Goal: Task Accomplishment & Management: Complete application form

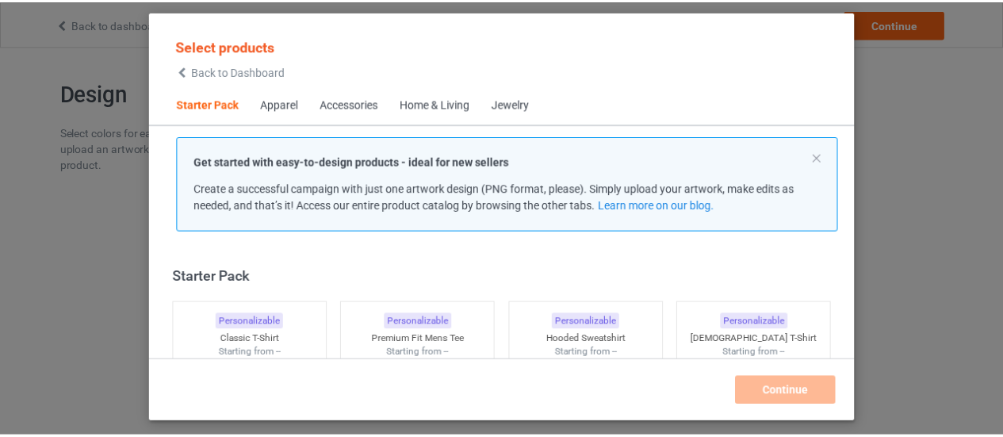
scroll to position [20, 0]
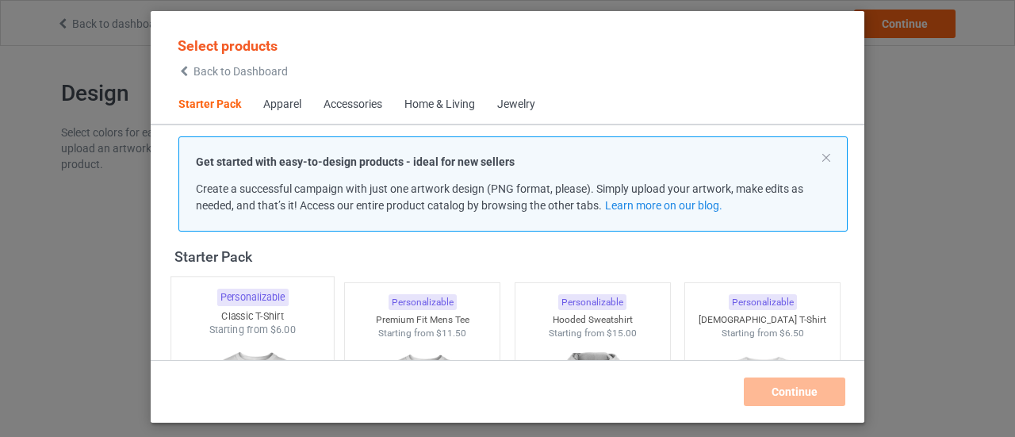
click at [247, 347] on div at bounding box center [252, 430] width 163 height 186
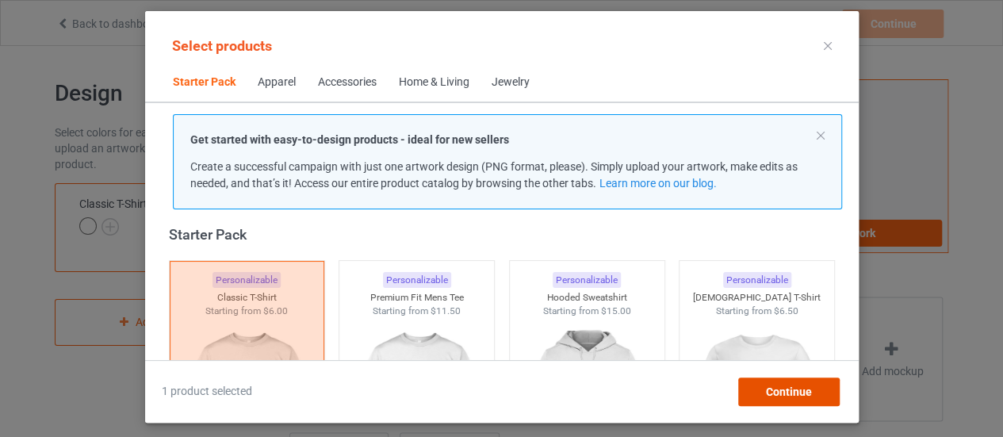
click at [782, 390] on span "Continue" at bounding box center [788, 392] width 46 height 13
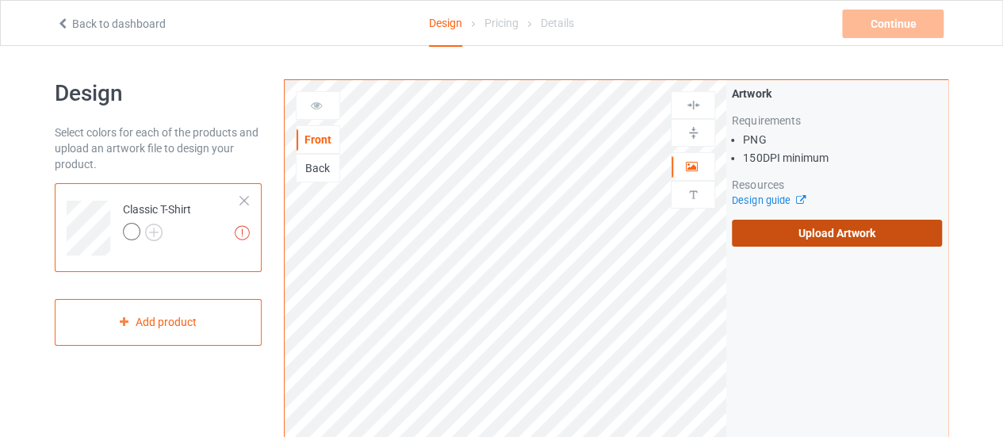
click at [828, 233] on label "Upload Artwork" at bounding box center [837, 233] width 210 height 27
click at [0, 0] on input "Upload Artwork" at bounding box center [0, 0] width 0 height 0
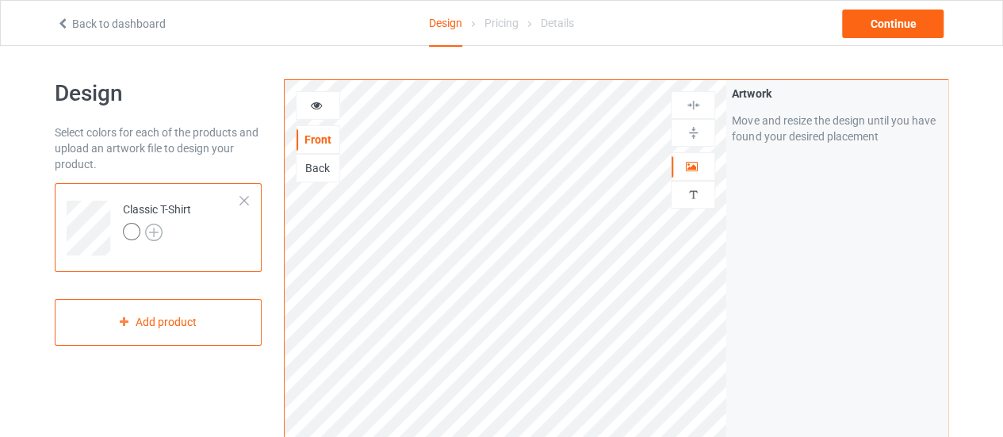
click at [149, 236] on img at bounding box center [153, 232] width 17 height 17
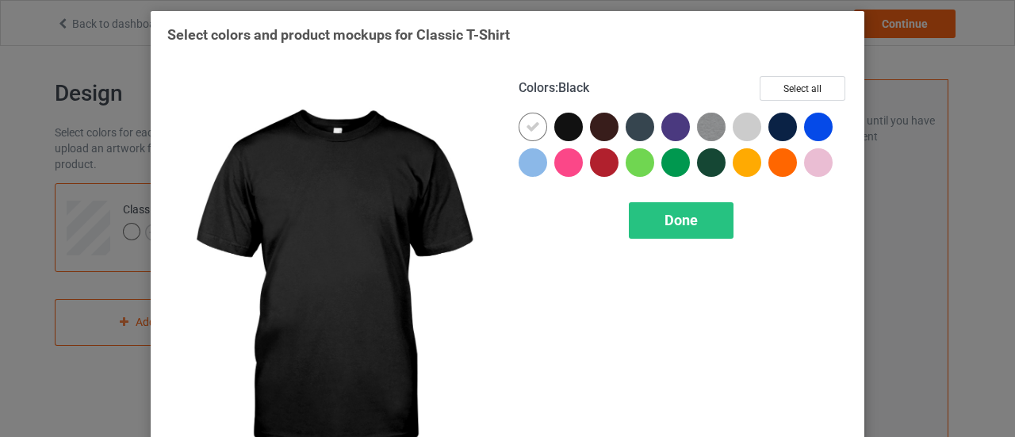
drag, startPoint x: 565, startPoint y: 125, endPoint x: 547, endPoint y: 129, distance: 17.9
click at [560, 125] on div at bounding box center [568, 127] width 29 height 29
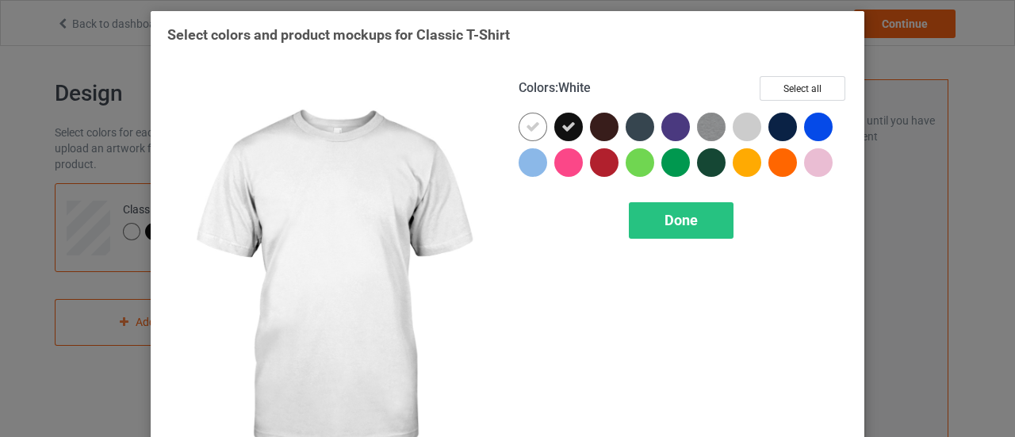
click at [543, 127] on div at bounding box center [537, 131] width 36 height 36
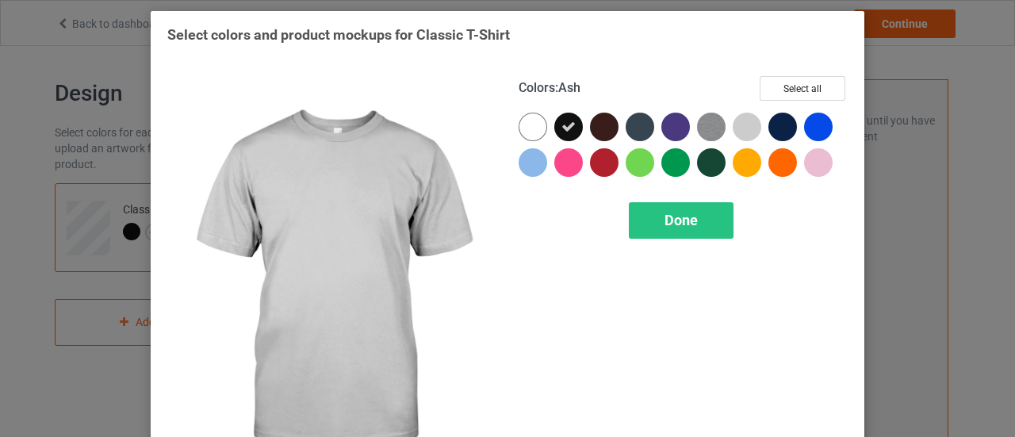
click at [741, 131] on div at bounding box center [747, 127] width 29 height 29
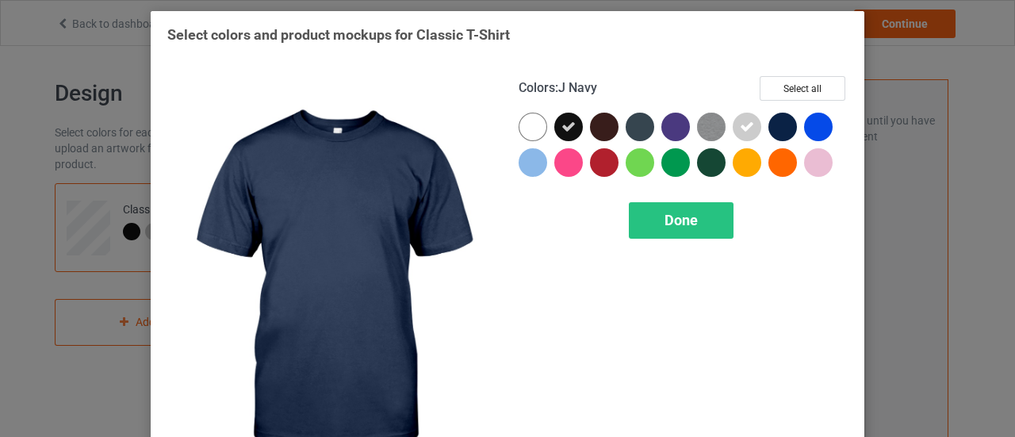
drag, startPoint x: 771, startPoint y: 131, endPoint x: 696, endPoint y: 121, distance: 75.2
click at [772, 131] on div at bounding box center [783, 127] width 29 height 29
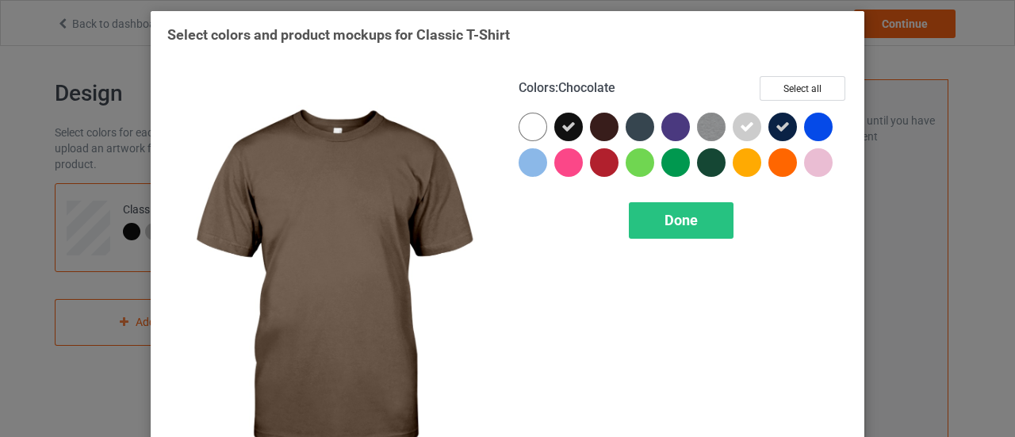
drag, startPoint x: 595, startPoint y: 130, endPoint x: 646, endPoint y: 166, distance: 62.1
click at [606, 135] on div at bounding box center [604, 127] width 29 height 29
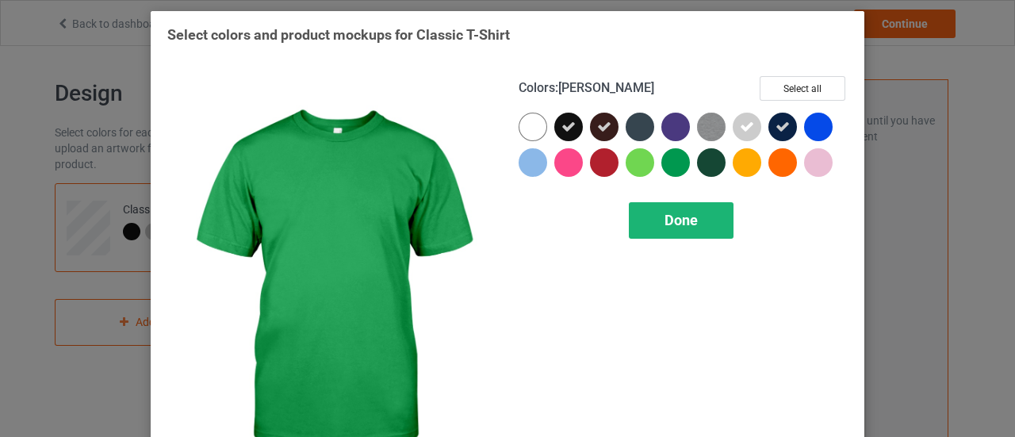
click at [673, 213] on span "Done" at bounding box center [681, 220] width 33 height 17
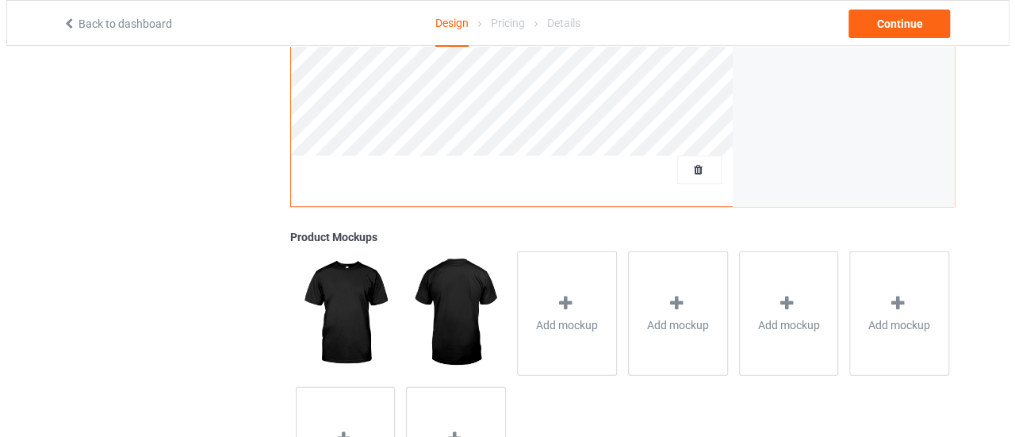
scroll to position [478, 0]
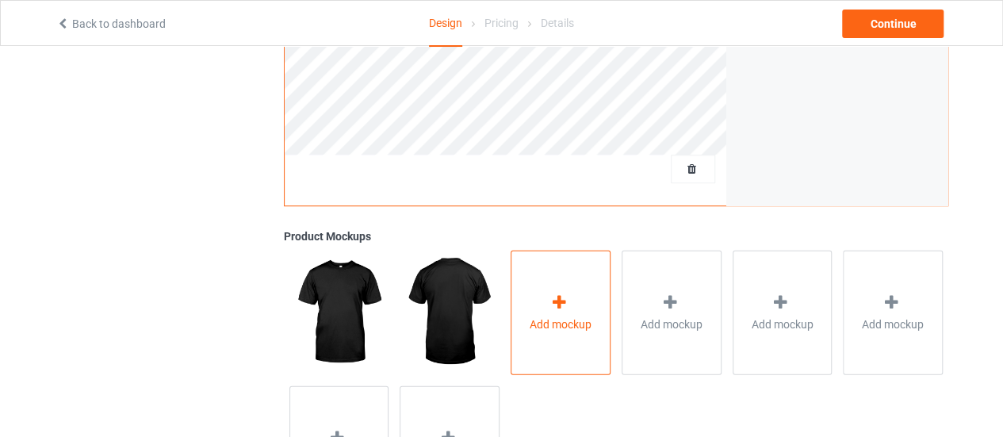
click at [531, 321] on span "Add mockup" at bounding box center [561, 324] width 62 height 16
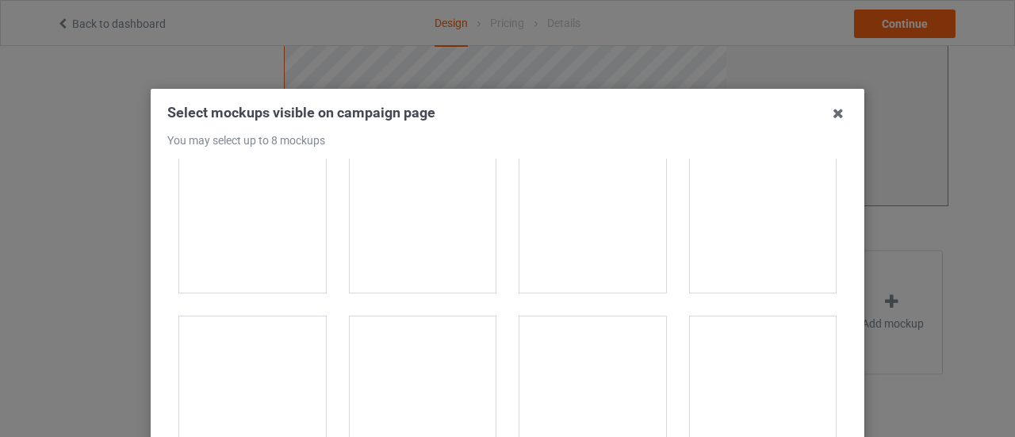
scroll to position [2875, 0]
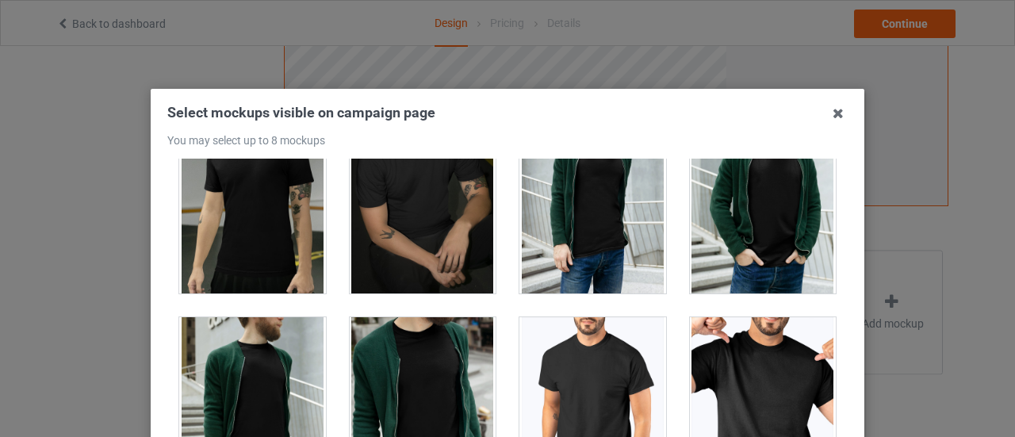
click at [746, 362] on div at bounding box center [763, 406] width 147 height 178
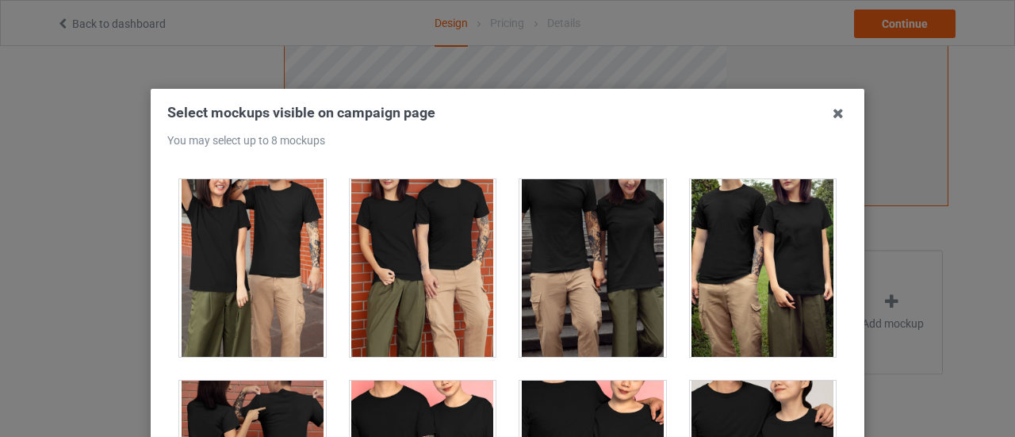
scroll to position [5631, 0]
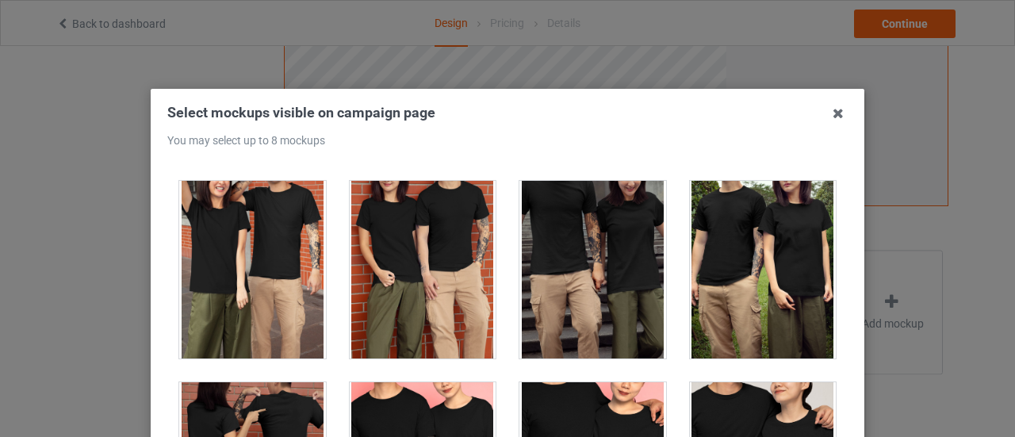
click at [400, 309] on div at bounding box center [423, 270] width 147 height 178
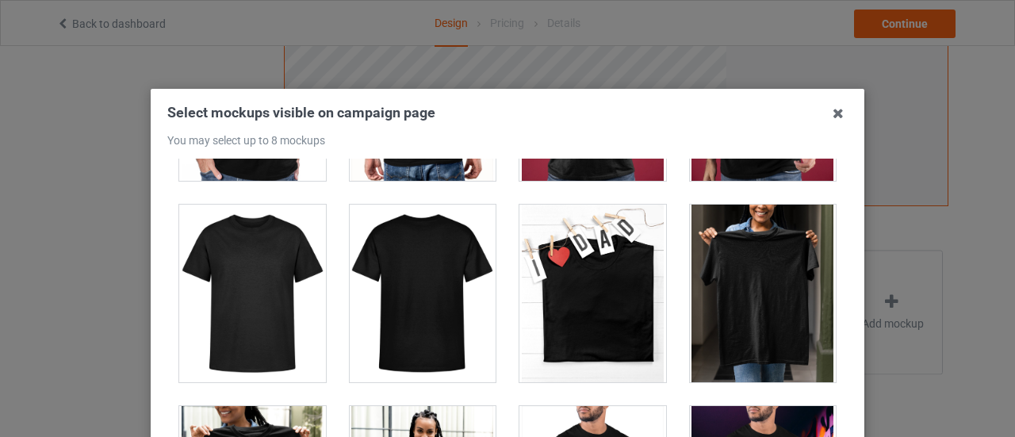
scroll to position [7016, 0]
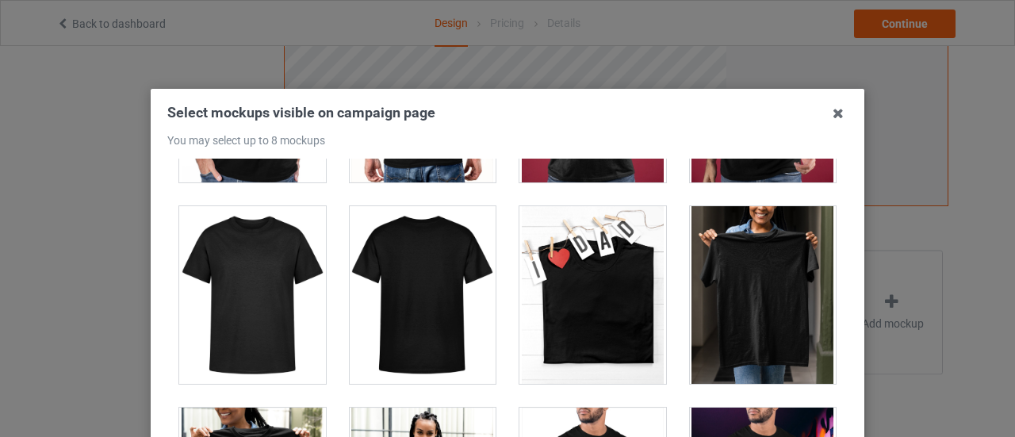
click at [250, 259] on div at bounding box center [252, 295] width 147 height 178
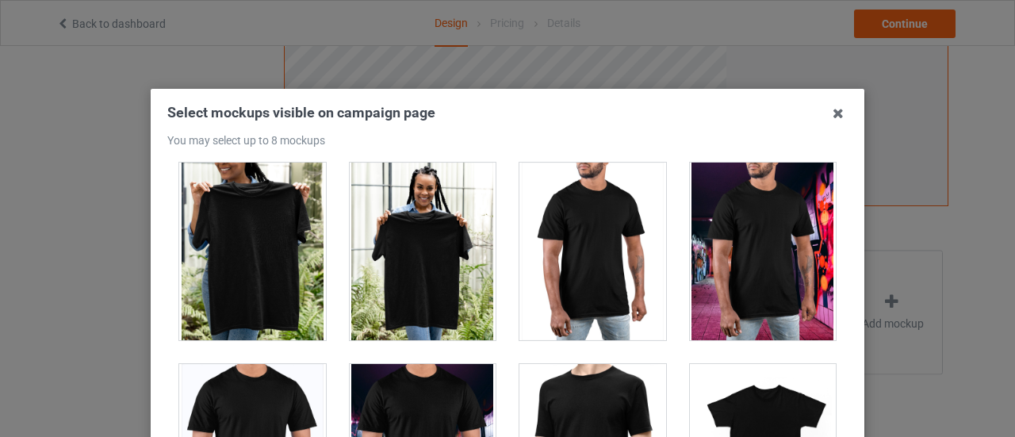
scroll to position [7261, 0]
click at [423, 217] on div at bounding box center [423, 252] width 147 height 178
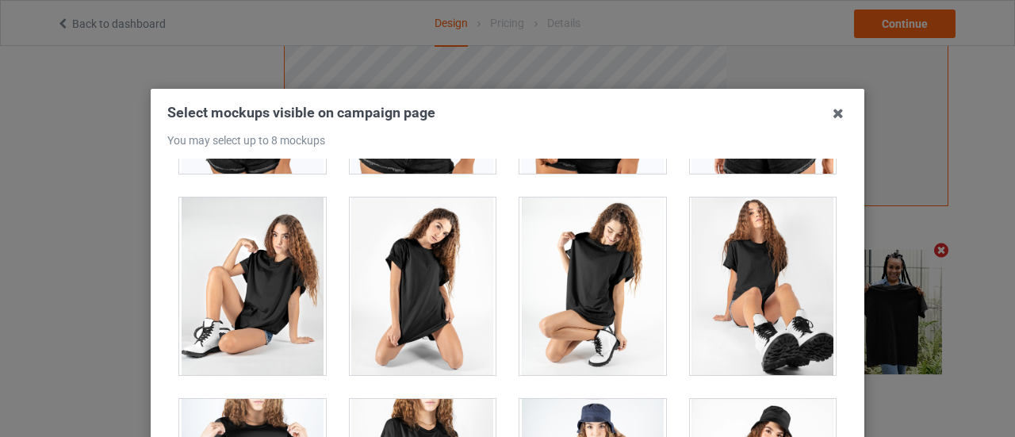
scroll to position [21329, 0]
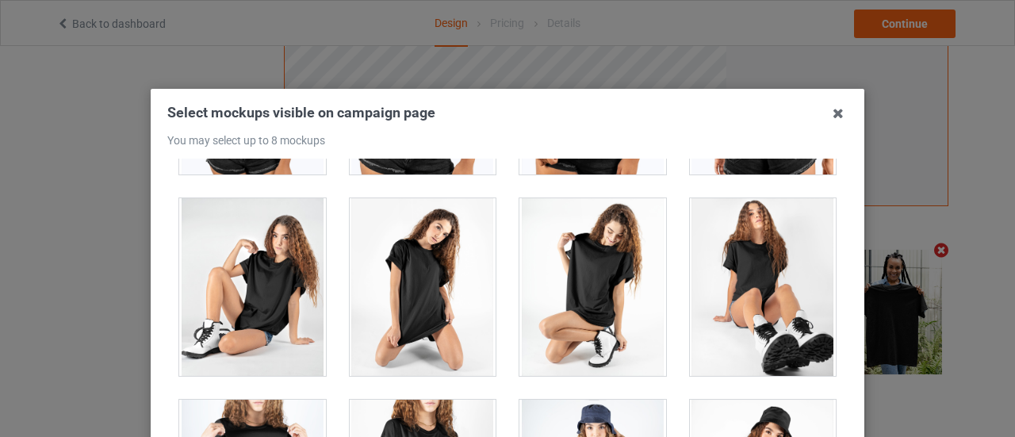
click at [535, 235] on div at bounding box center [593, 287] width 147 height 178
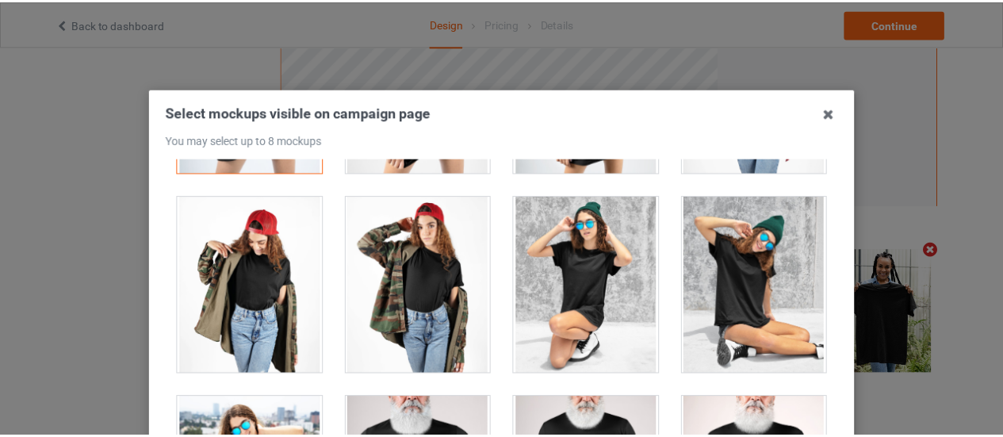
scroll to position [232, 0]
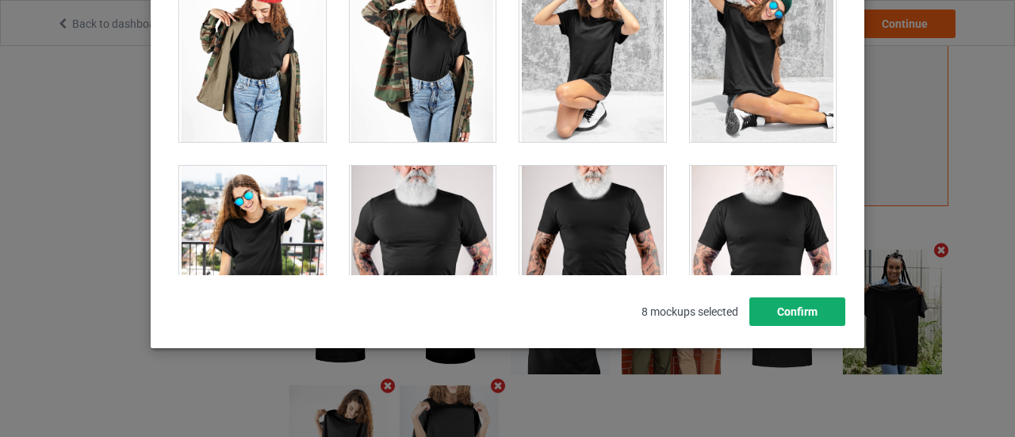
click at [795, 302] on button "Confirm" at bounding box center [798, 311] width 96 height 29
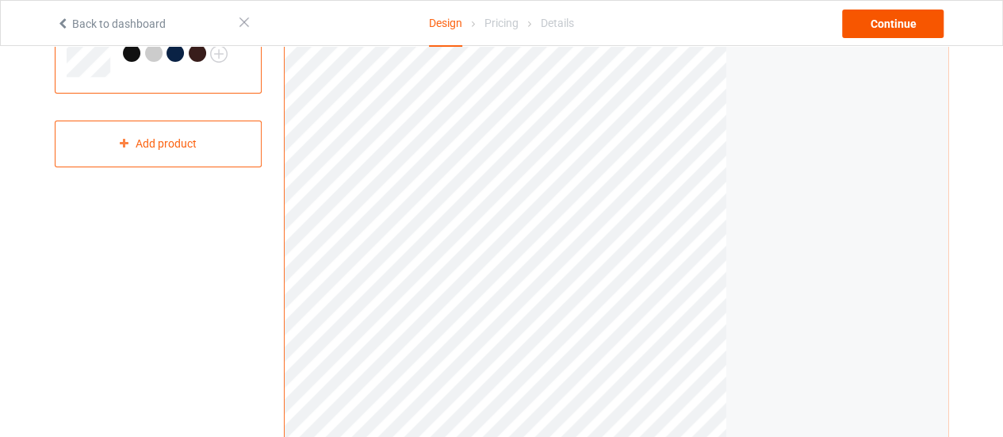
scroll to position [0, 0]
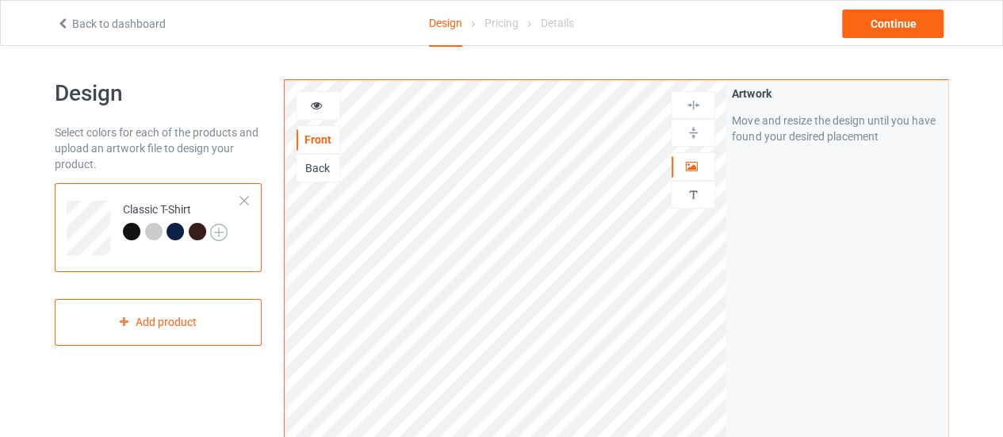
click at [217, 233] on img at bounding box center [218, 232] width 17 height 17
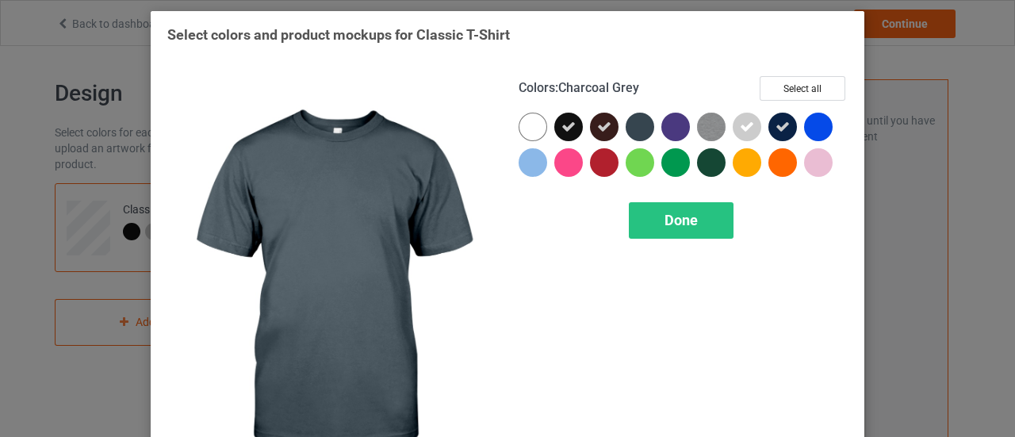
click at [629, 139] on div at bounding box center [640, 127] width 29 height 29
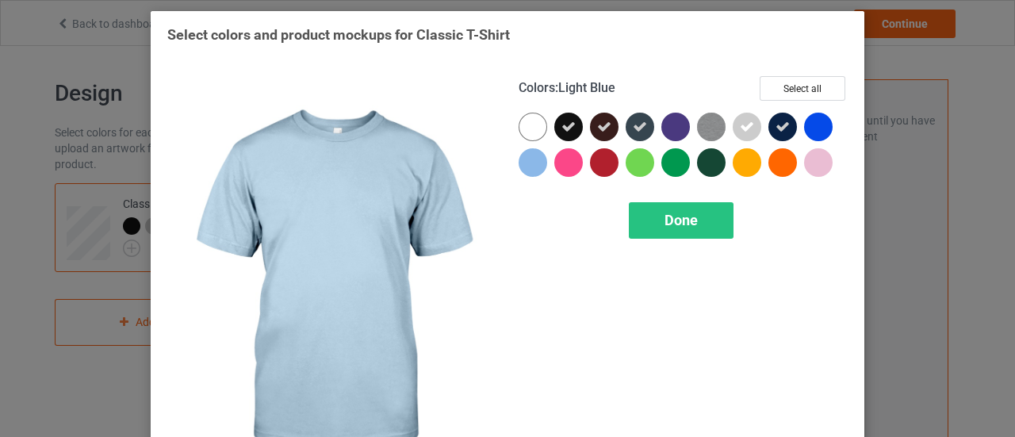
click at [527, 167] on div at bounding box center [533, 162] width 29 height 29
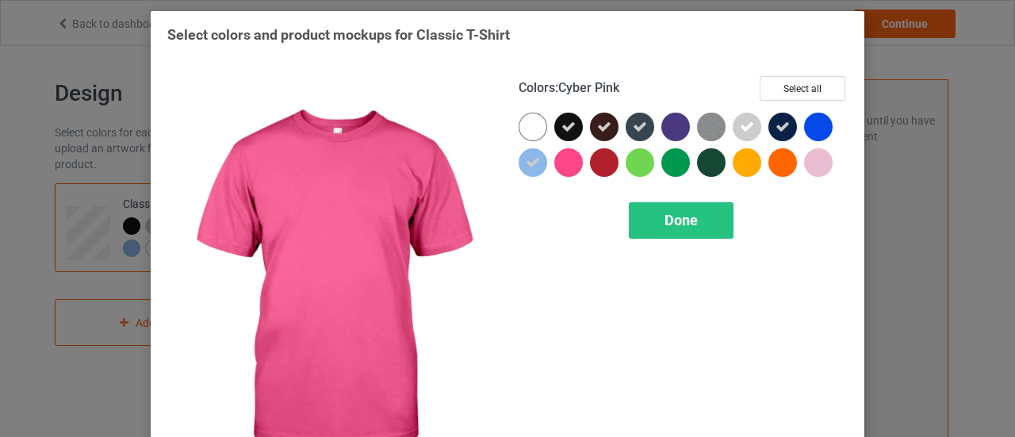
click at [554, 163] on div at bounding box center [568, 162] width 29 height 29
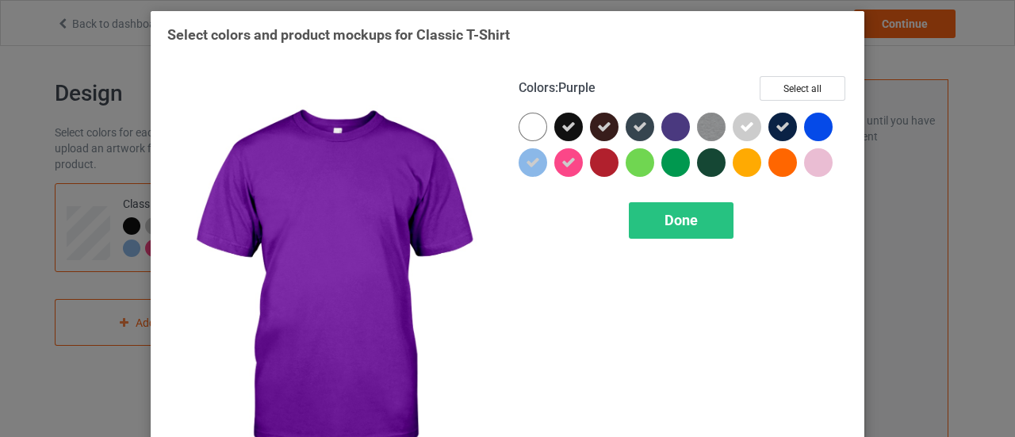
click at [670, 132] on div at bounding box center [676, 127] width 29 height 29
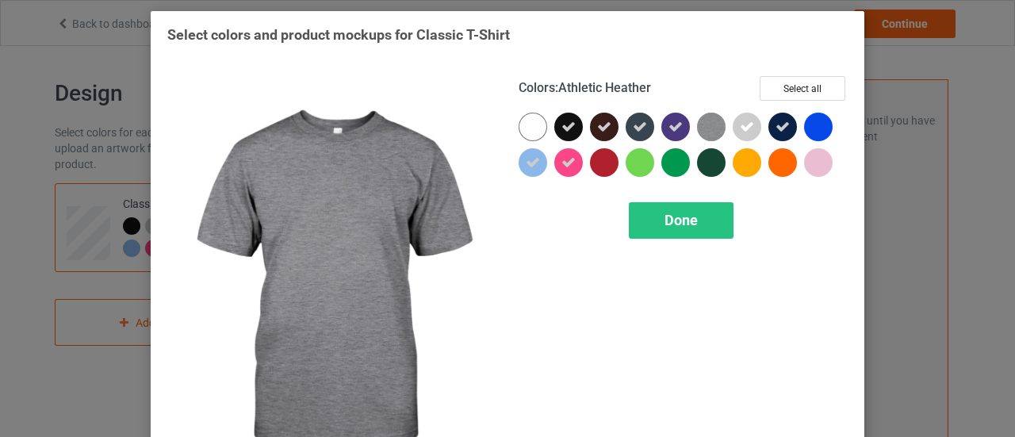
click at [700, 129] on img at bounding box center [711, 127] width 29 height 29
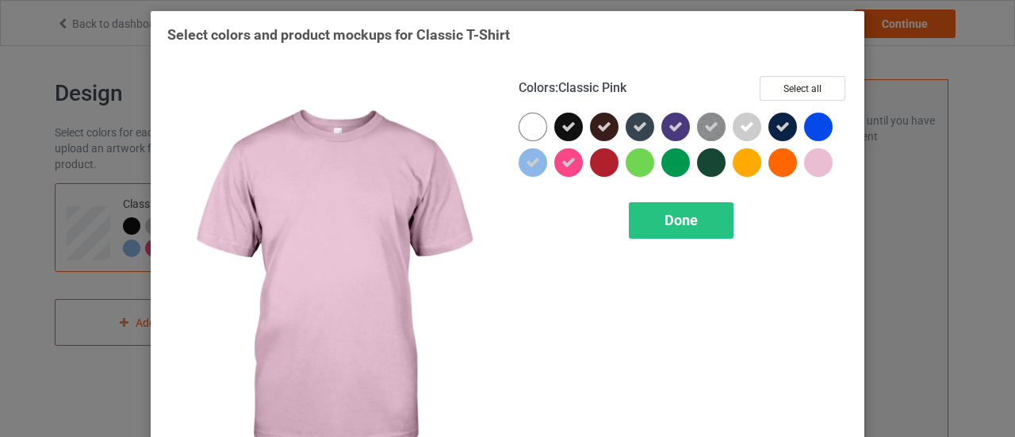
click at [804, 168] on div at bounding box center [822, 166] width 36 height 36
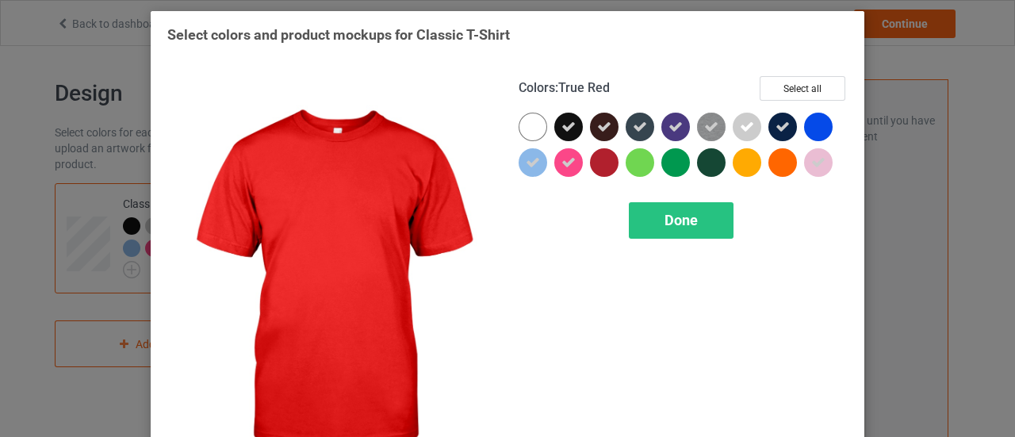
click at [590, 168] on div at bounding box center [604, 162] width 29 height 29
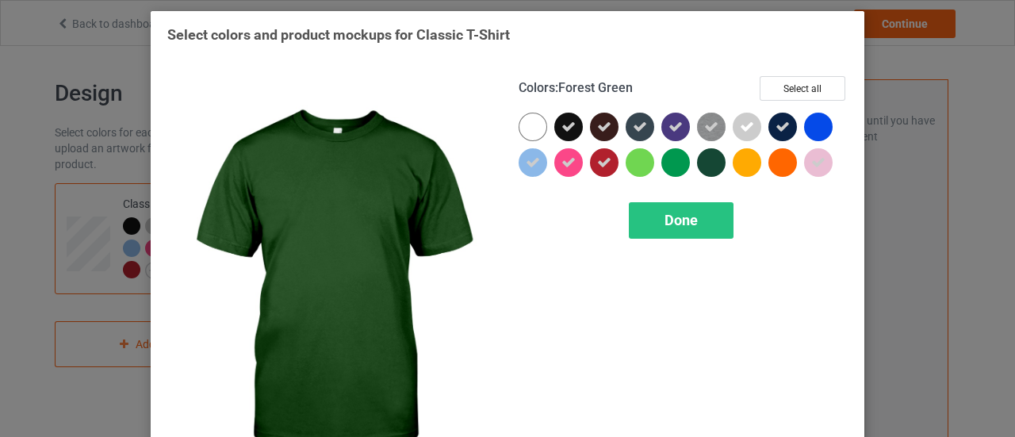
click at [699, 174] on div at bounding box center [711, 162] width 29 height 29
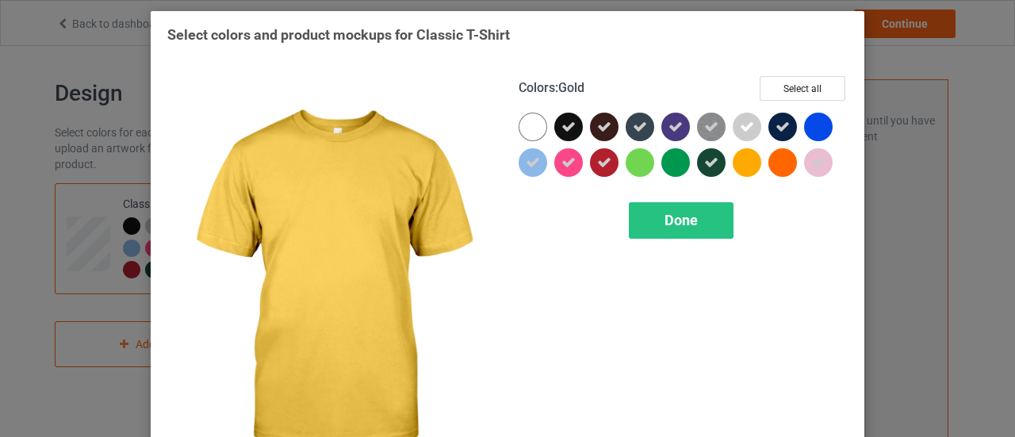
click at [738, 159] on div at bounding box center [747, 162] width 29 height 29
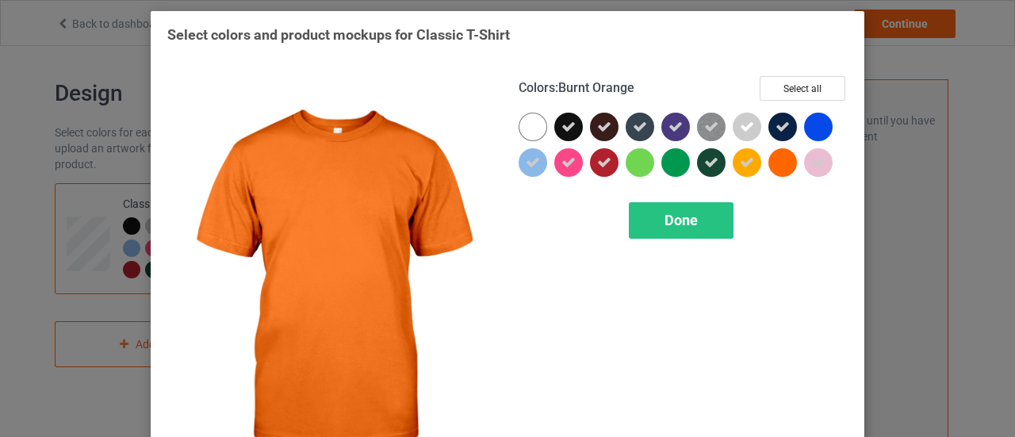
click at [776, 159] on div at bounding box center [783, 162] width 29 height 29
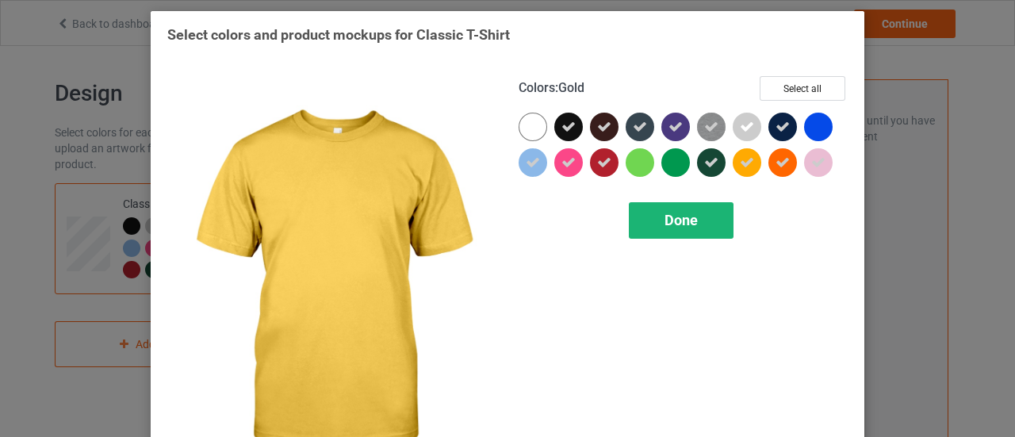
click at [688, 217] on span "Done" at bounding box center [681, 220] width 33 height 17
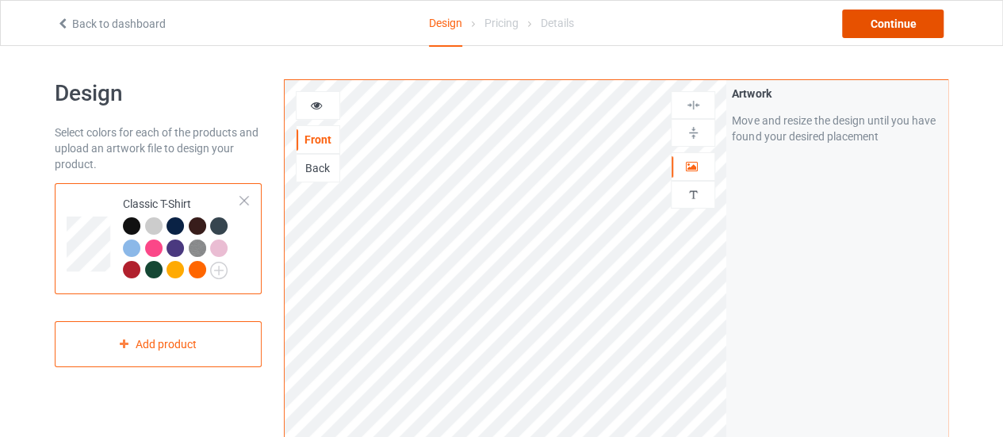
click at [874, 25] on div "Continue" at bounding box center [893, 24] width 102 height 29
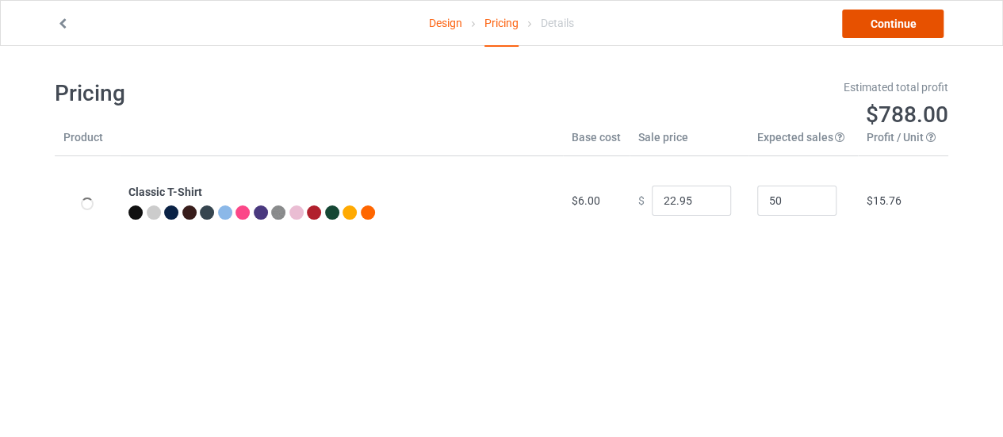
click at [874, 25] on link "Continue" at bounding box center [893, 24] width 102 height 29
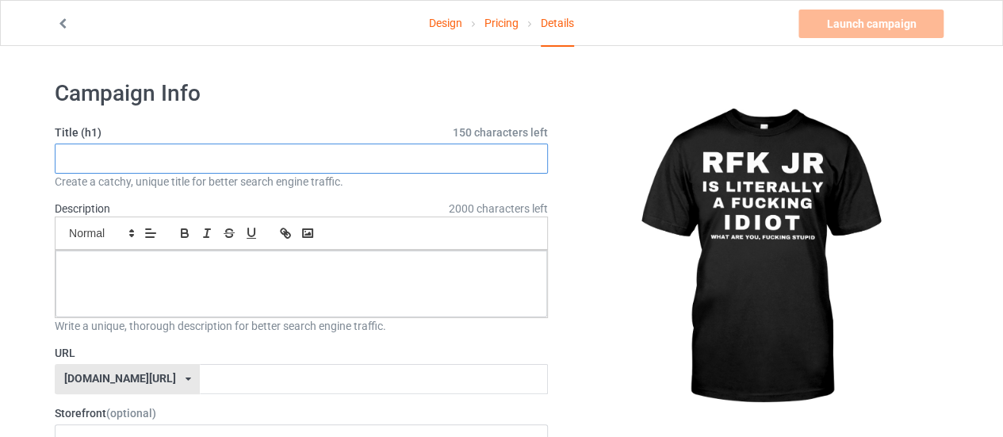
click at [181, 156] on input "text" at bounding box center [301, 159] width 493 height 30
type input "hfuf"
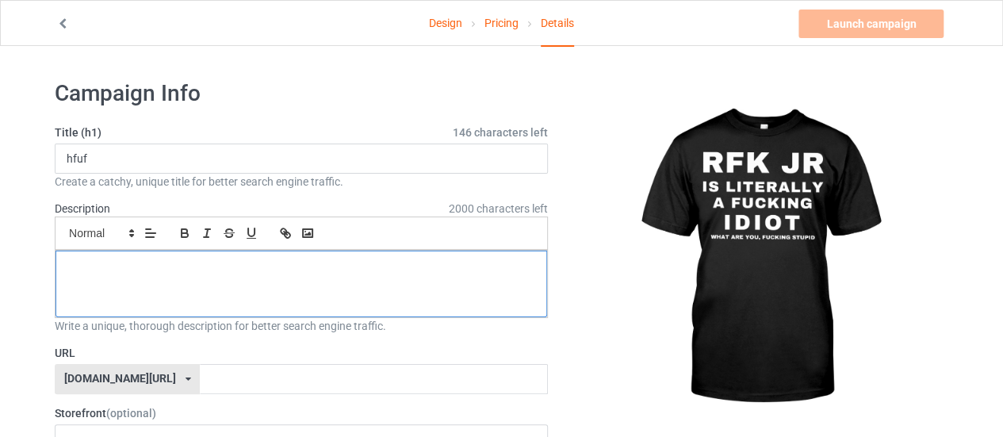
click at [231, 285] on div at bounding box center [302, 284] width 492 height 67
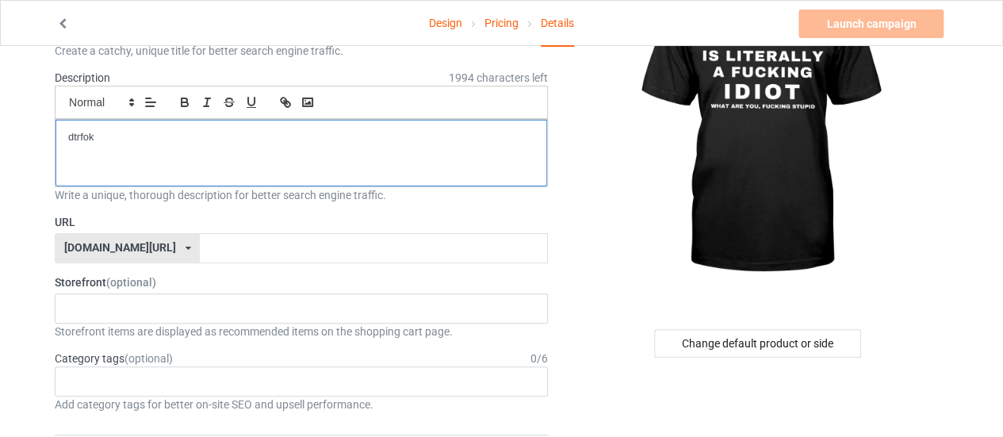
scroll to position [132, 0]
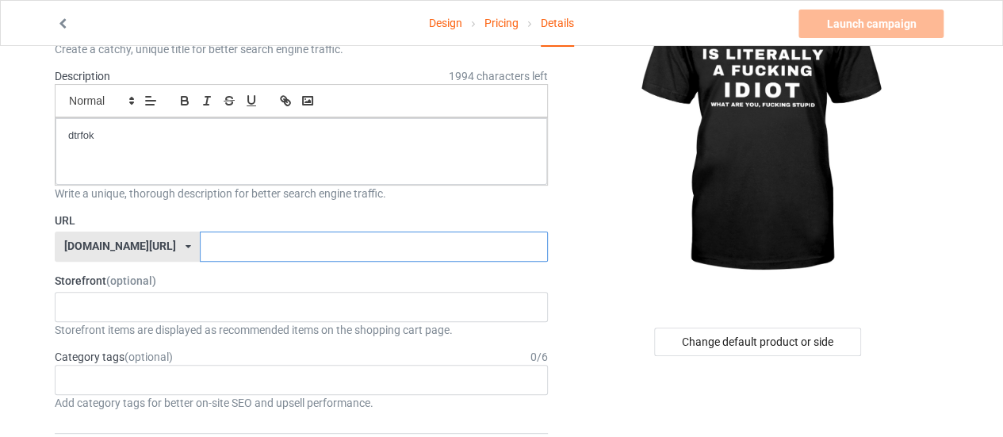
click at [230, 250] on input "text" at bounding box center [373, 247] width 347 height 30
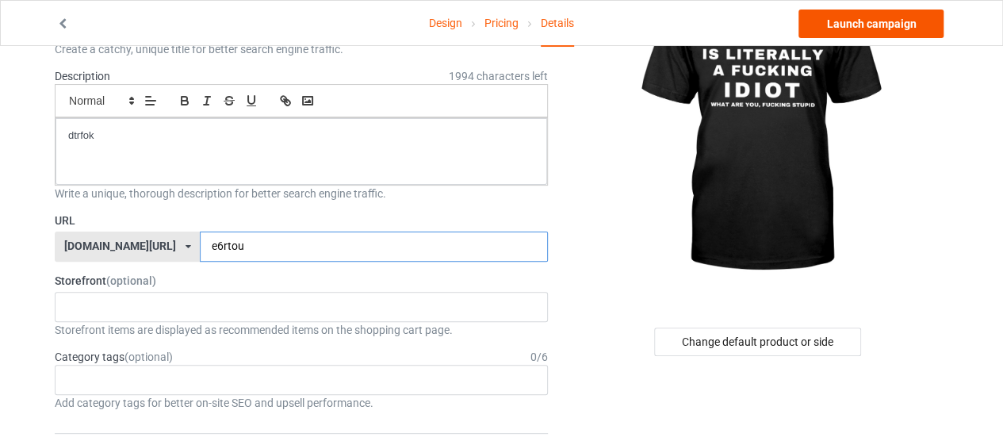
type input "e6rtou"
click at [903, 15] on link "Launch campaign" at bounding box center [871, 24] width 145 height 29
